Goal: Information Seeking & Learning: Learn about a topic

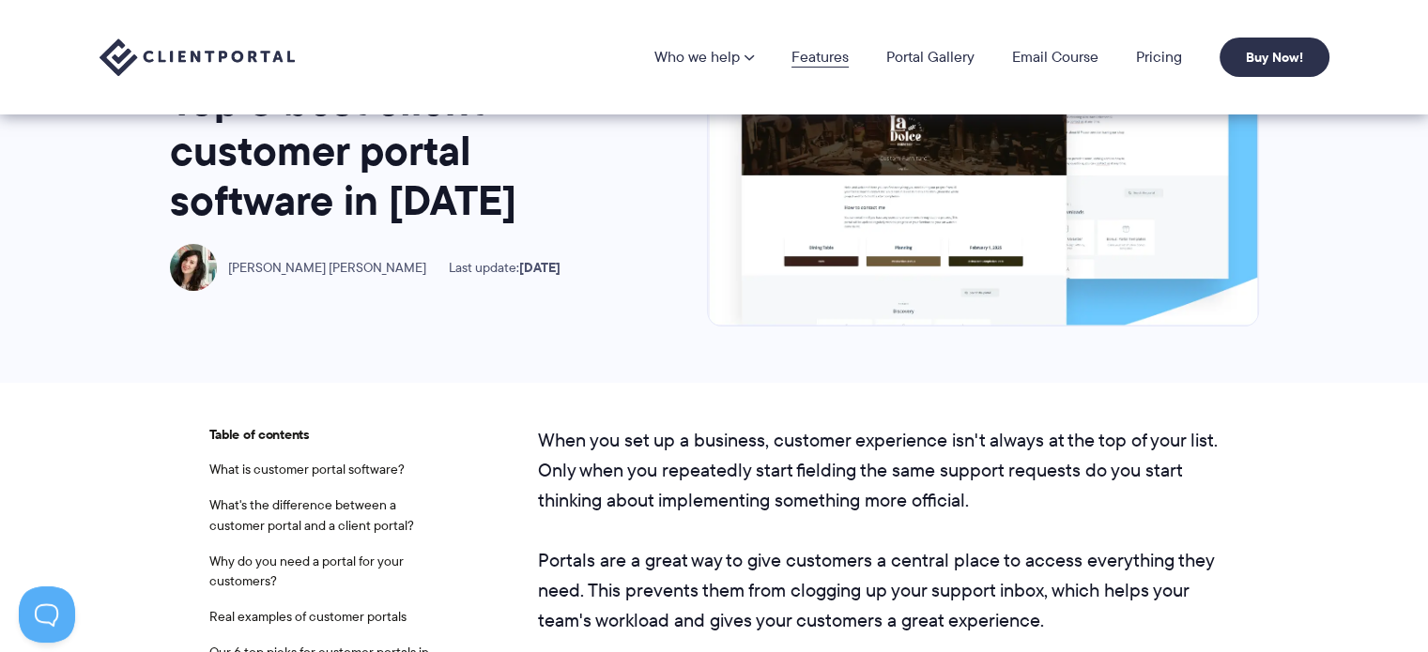
scroll to position [94, 0]
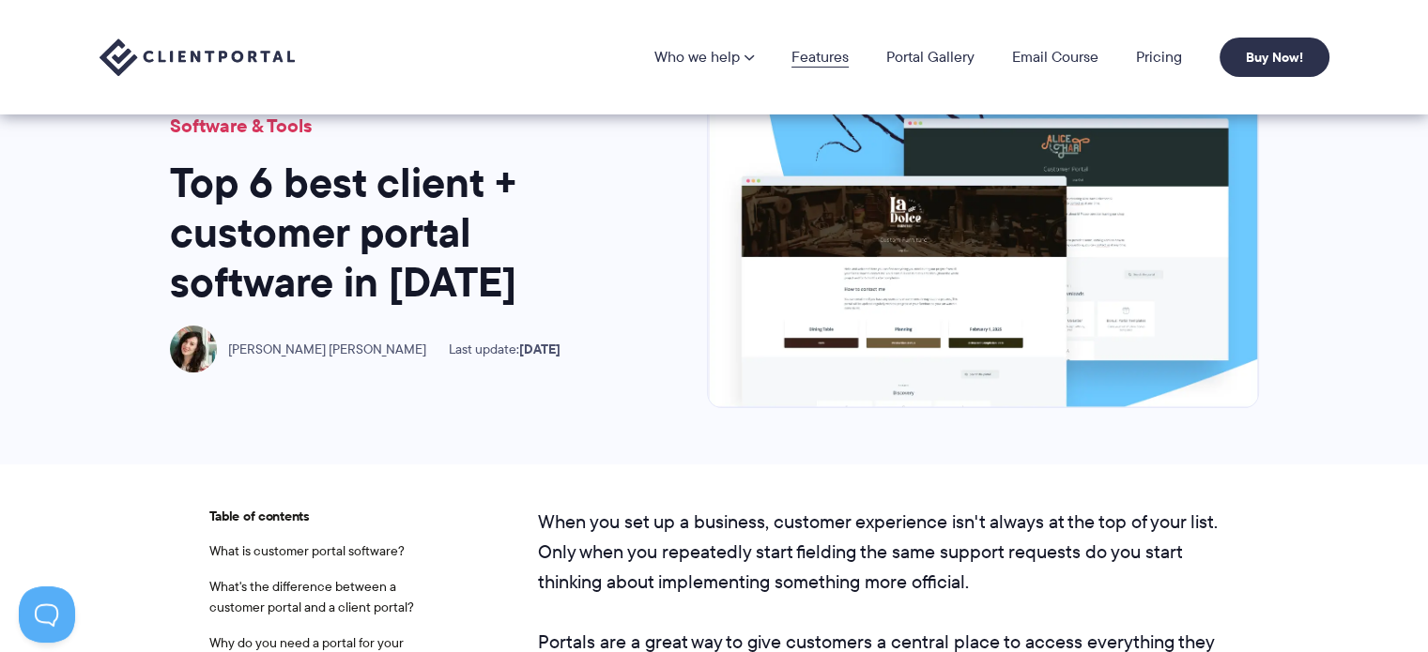
click at [826, 54] on link "Features" at bounding box center [819, 57] width 57 height 15
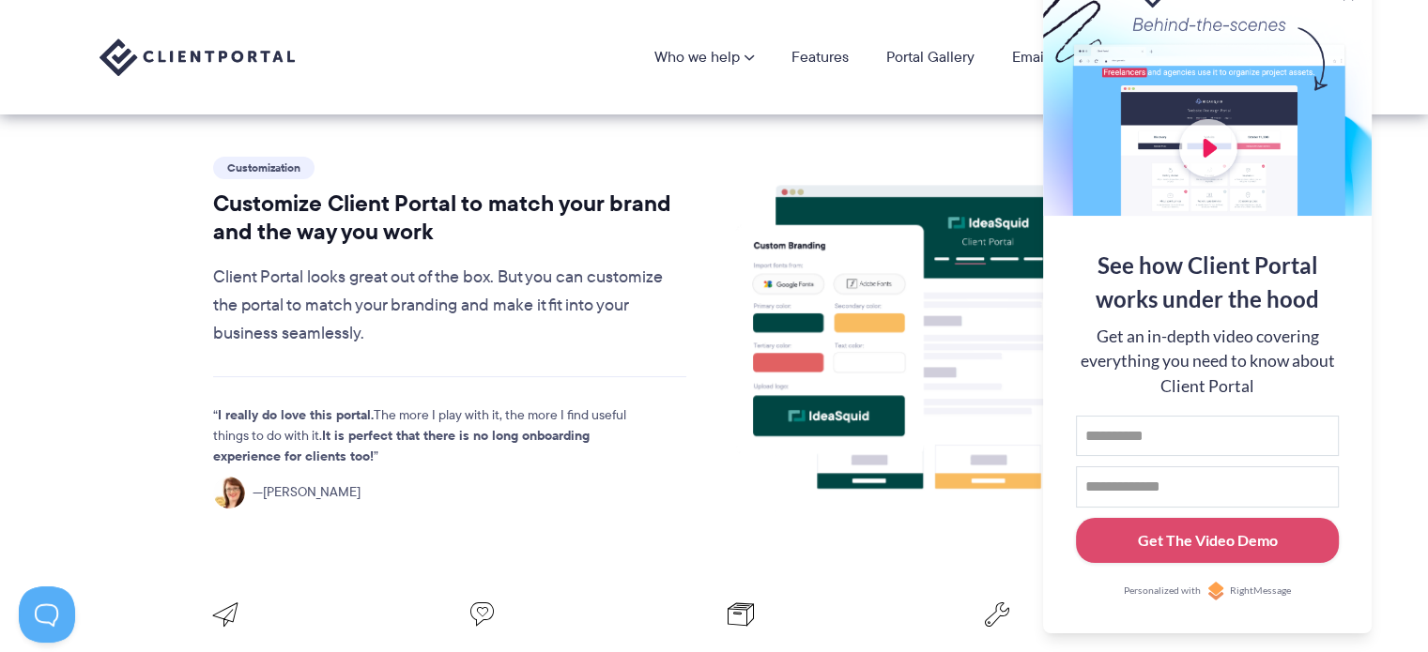
scroll to position [94, 0]
